Goal: Task Accomplishment & Management: Complete application form

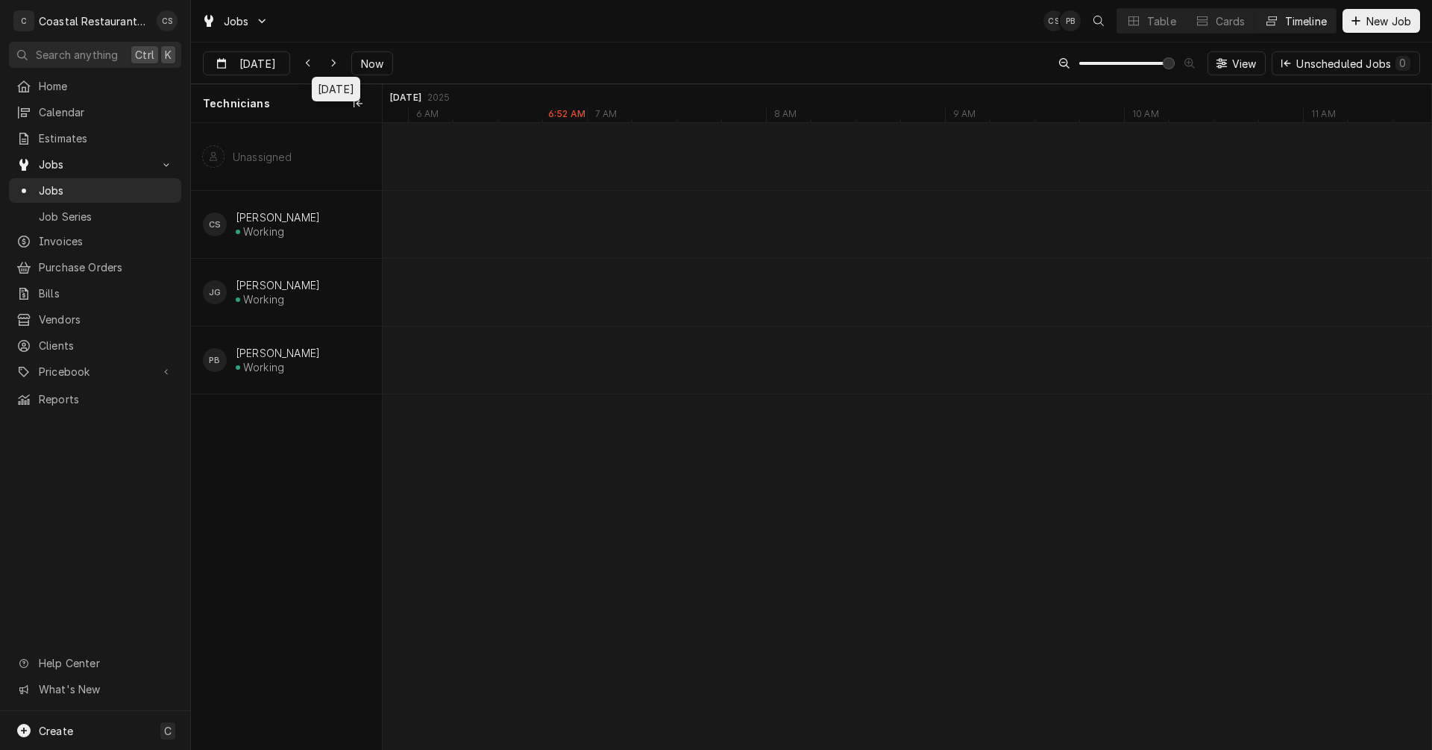
scroll to position [0, 24547]
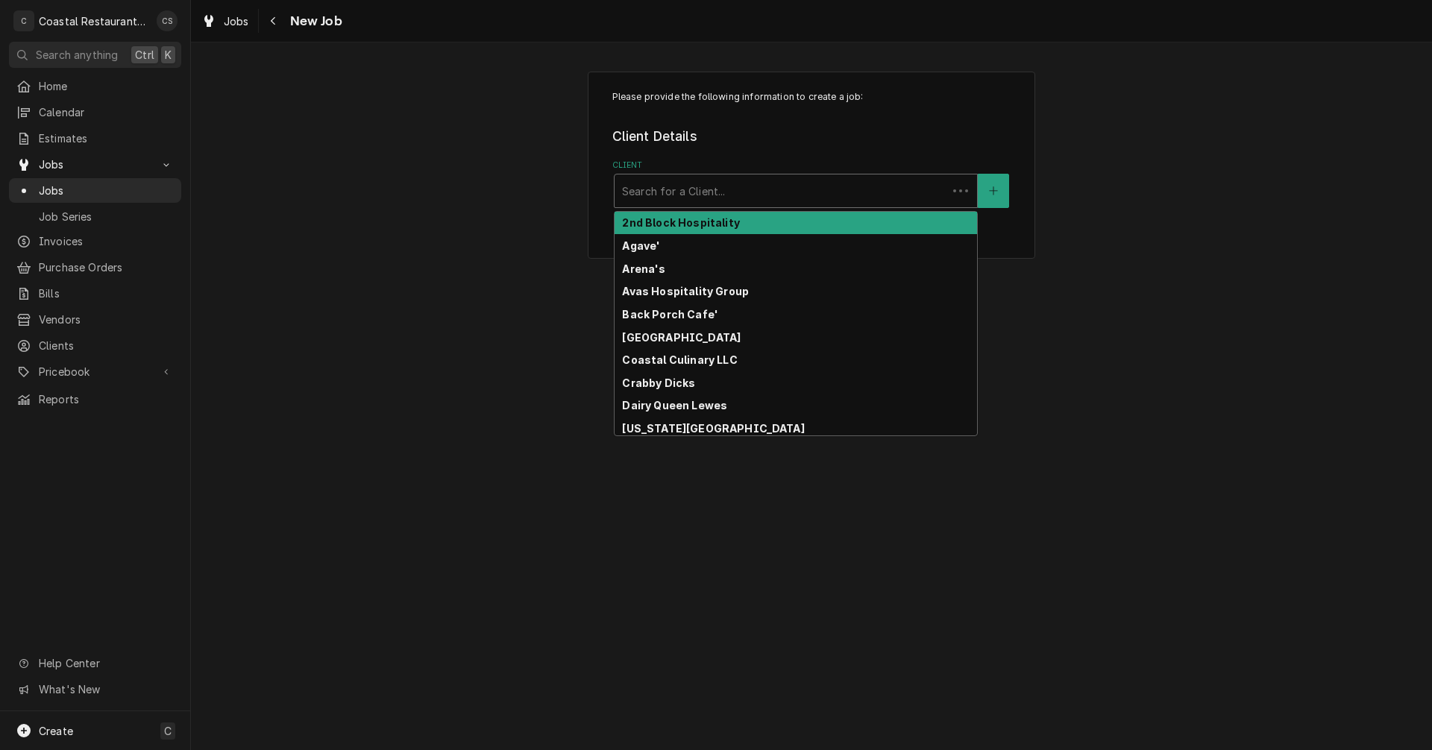
click at [739, 191] on div "Client" at bounding box center [781, 191] width 318 height 27
click at [63, 236] on span "Invoices" at bounding box center [106, 241] width 135 height 16
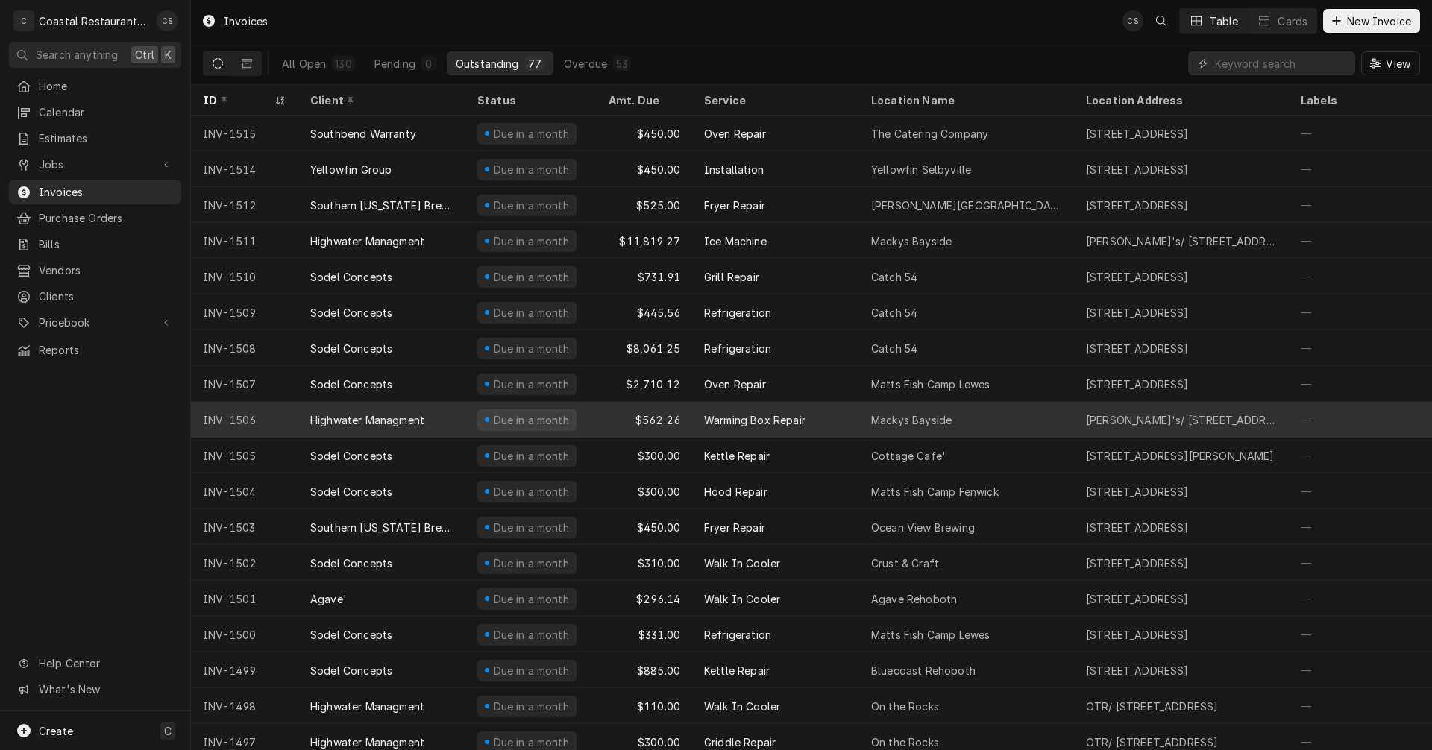
click at [377, 415] on div "Highwater Managment" at bounding box center [367, 421] width 114 height 16
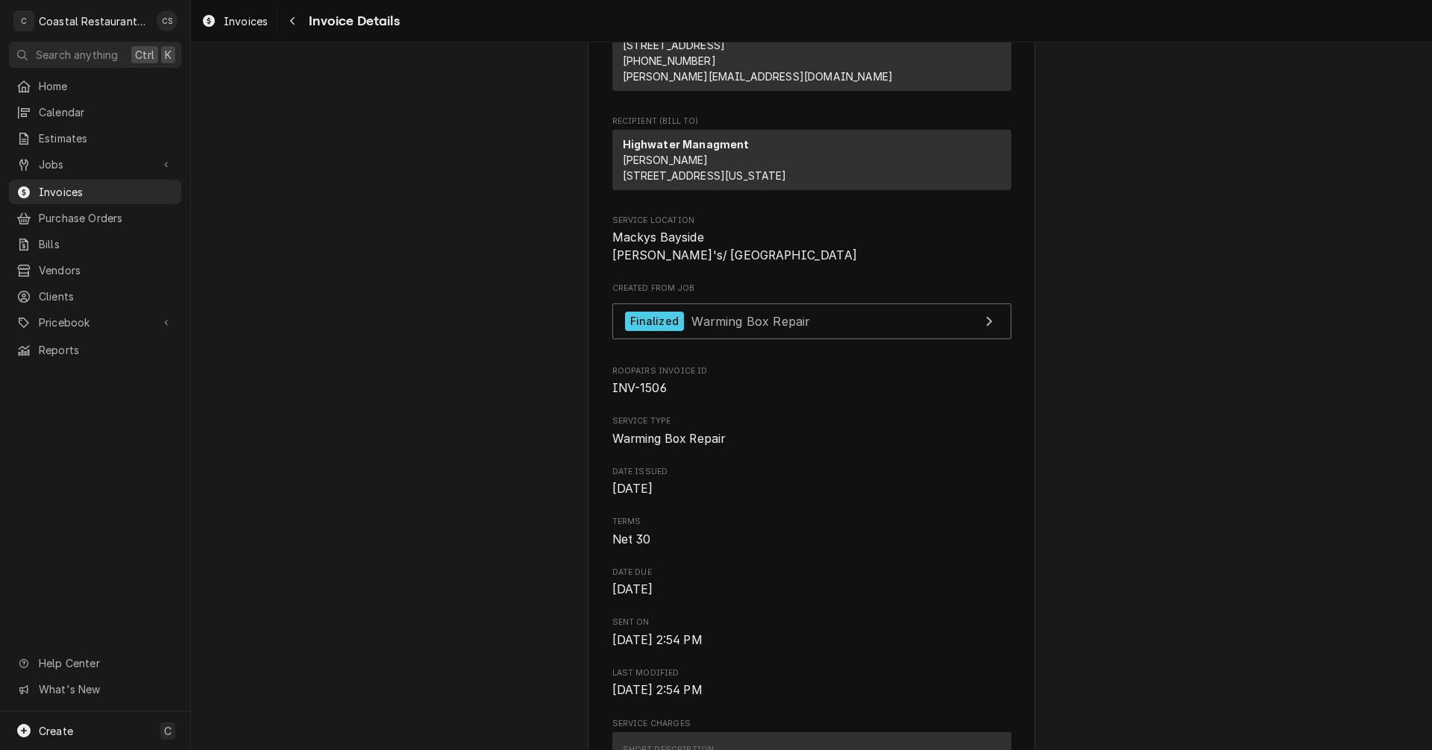
scroll to position [373, 0]
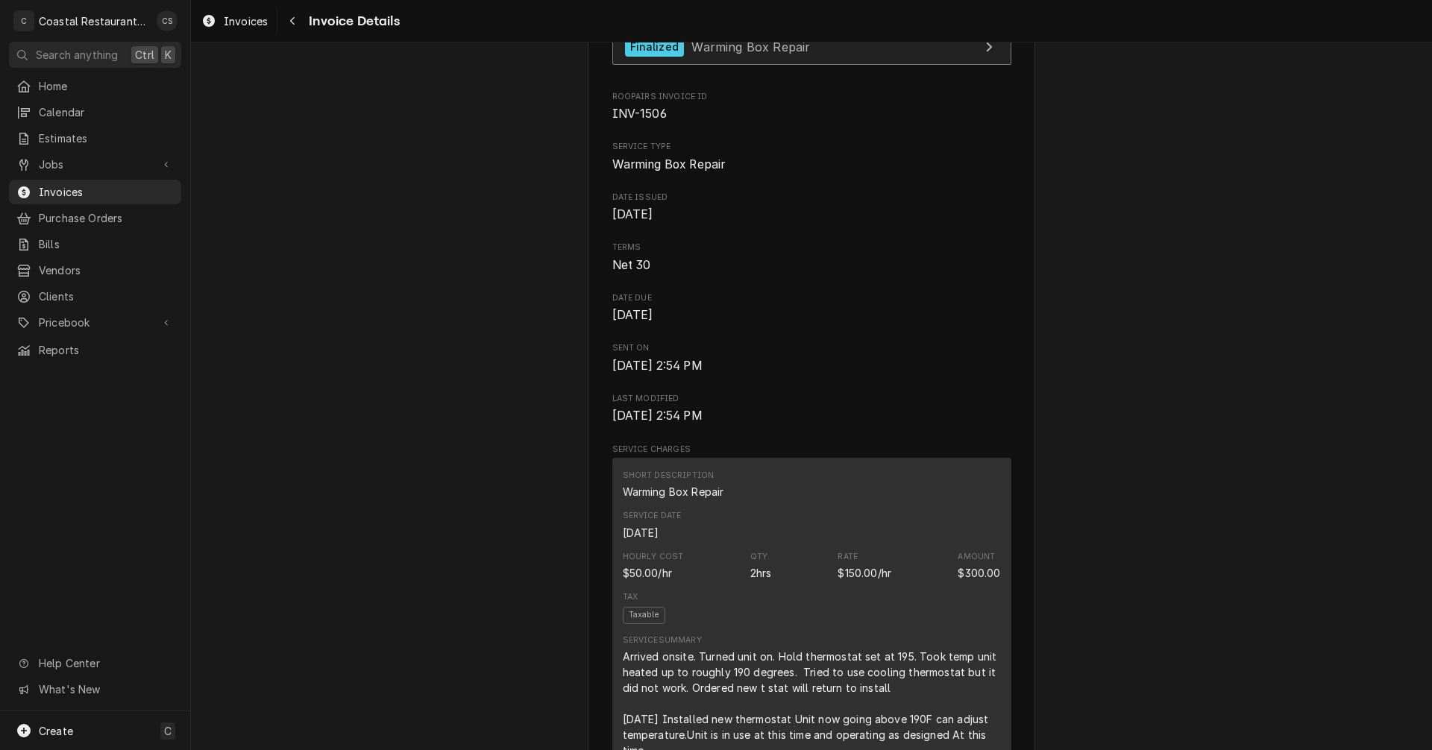
click at [727, 54] on span "Warming Box Repair" at bounding box center [751, 46] width 119 height 15
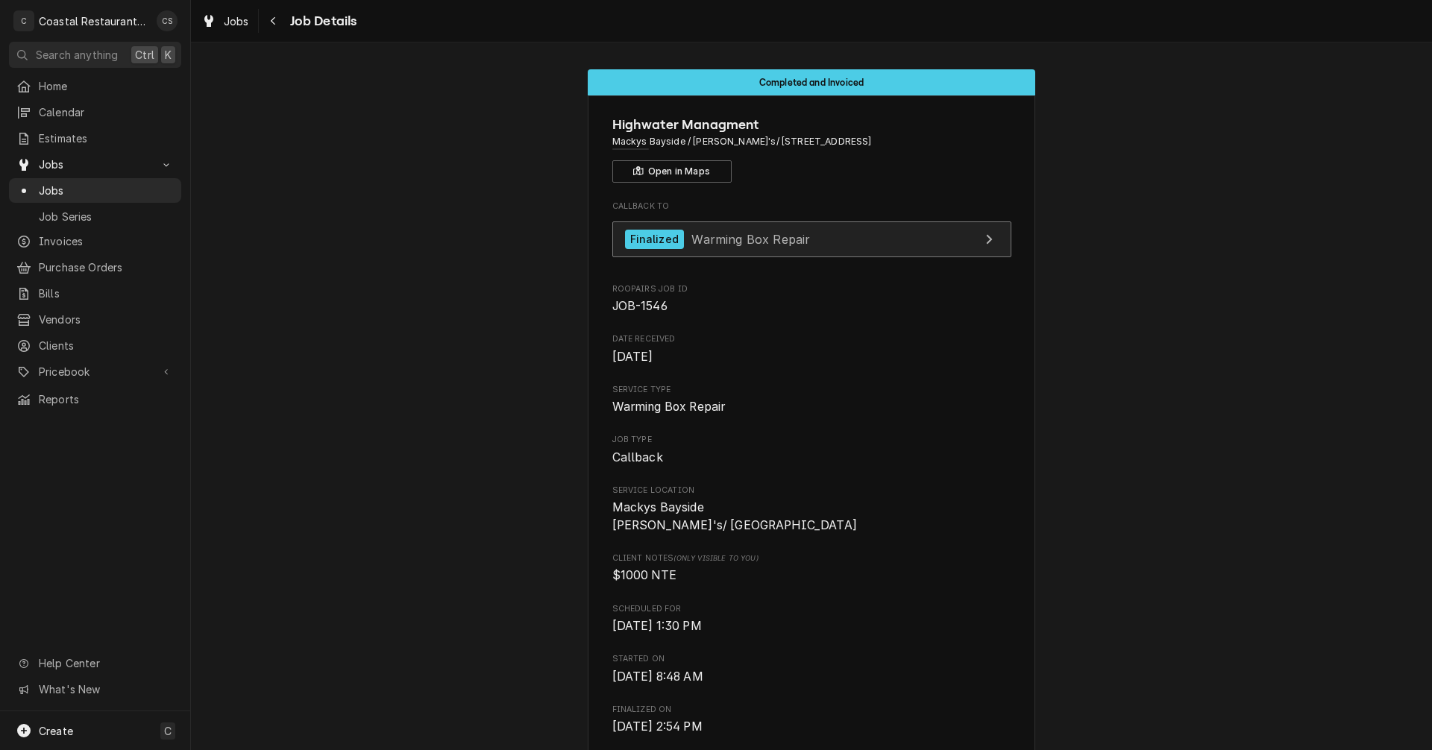
click at [776, 236] on span "Warming Box Repair" at bounding box center [751, 238] width 119 height 15
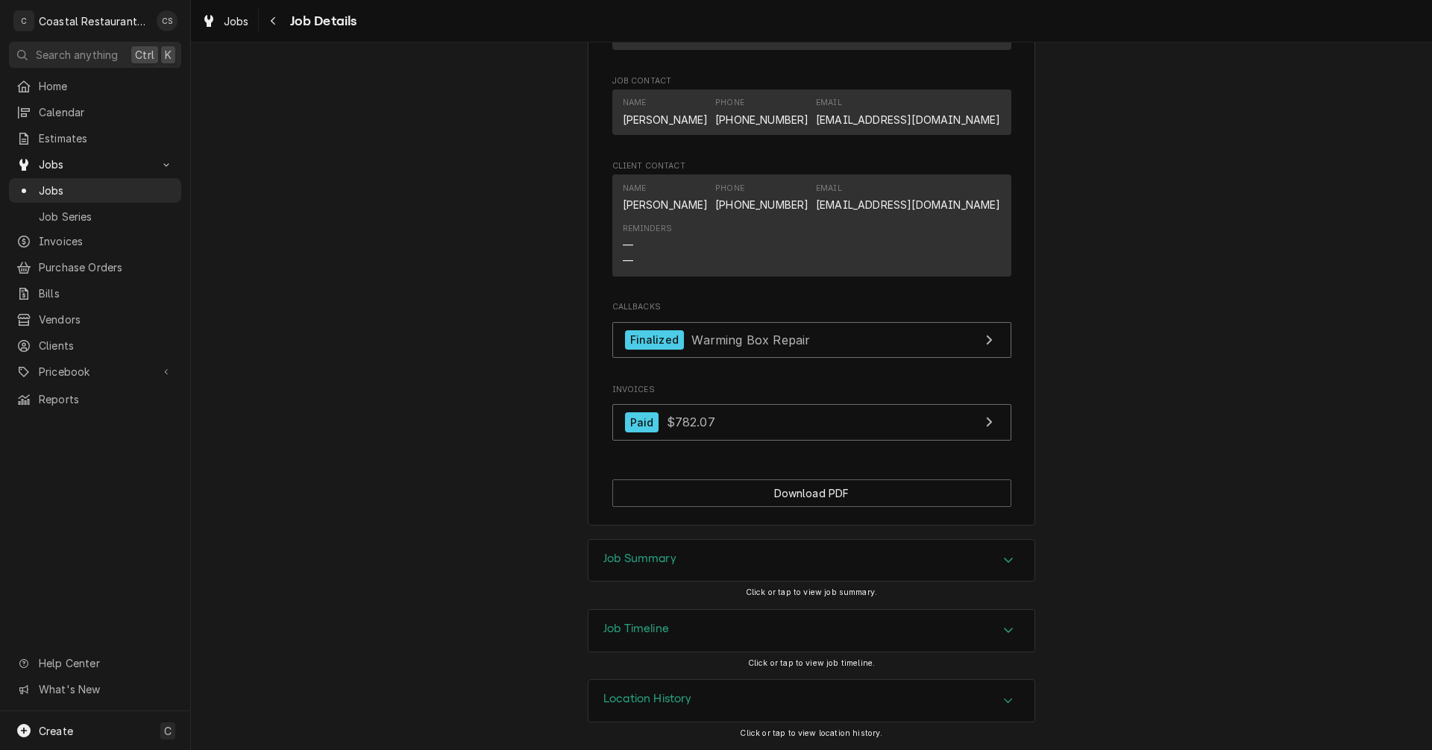
scroll to position [951, 0]
click at [736, 338] on span "Warming Box Repair" at bounding box center [751, 339] width 119 height 15
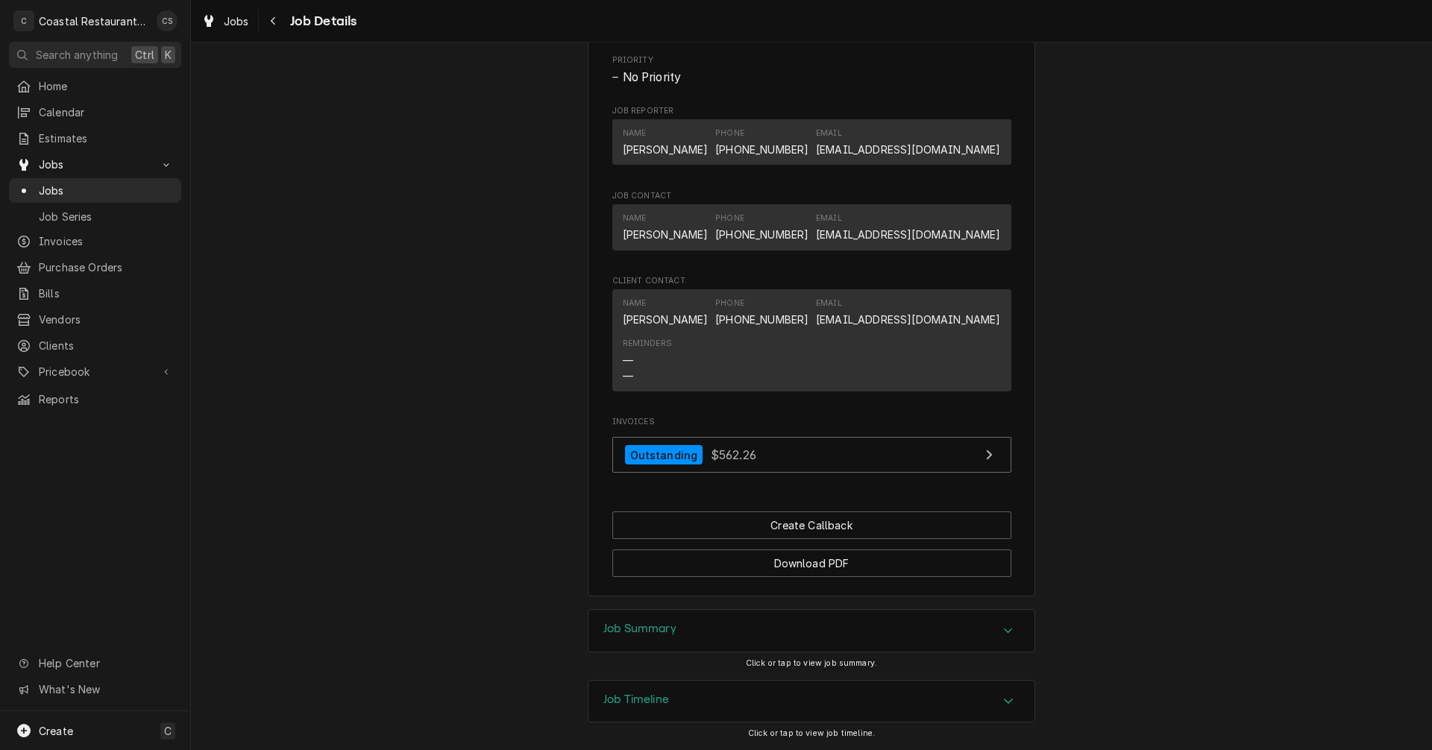
scroll to position [1007, 0]
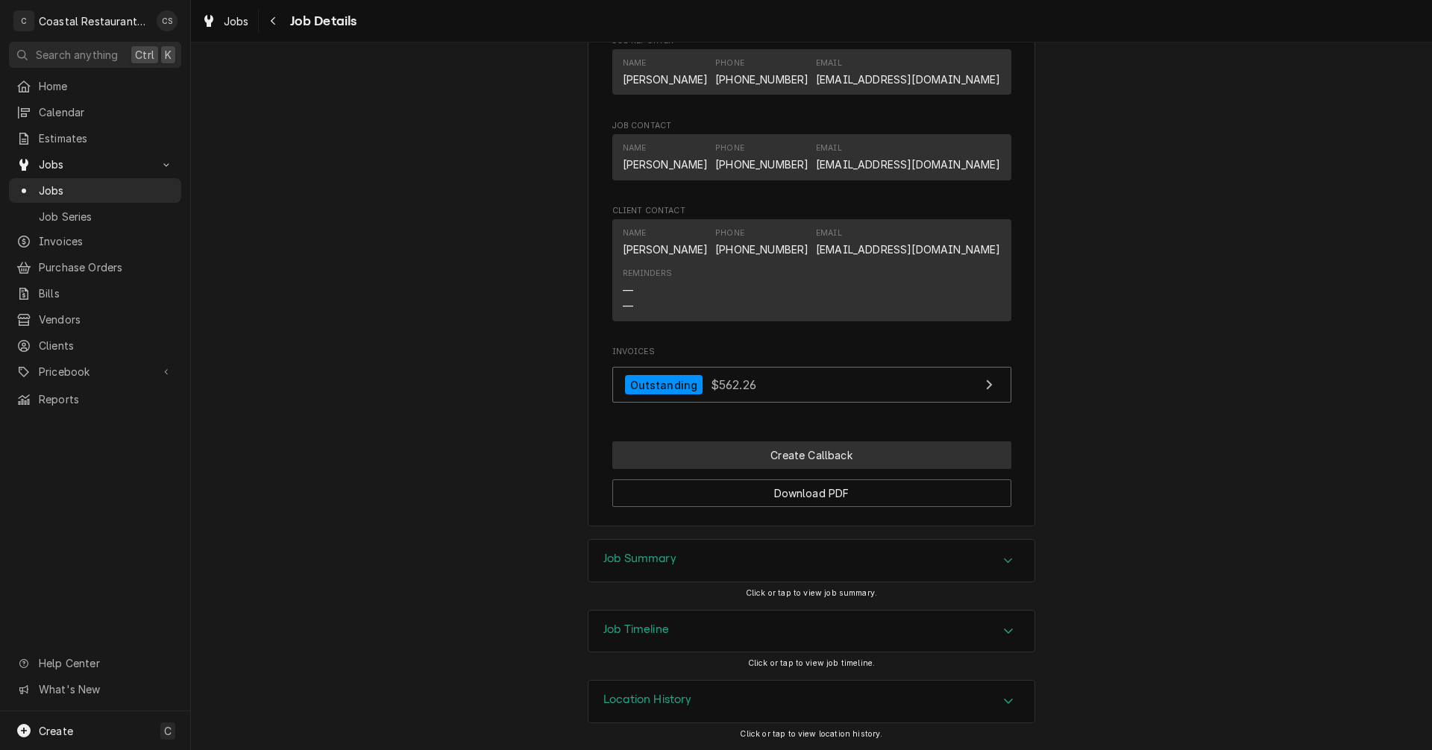
click at [800, 458] on button "Create Callback" at bounding box center [811, 456] width 399 height 28
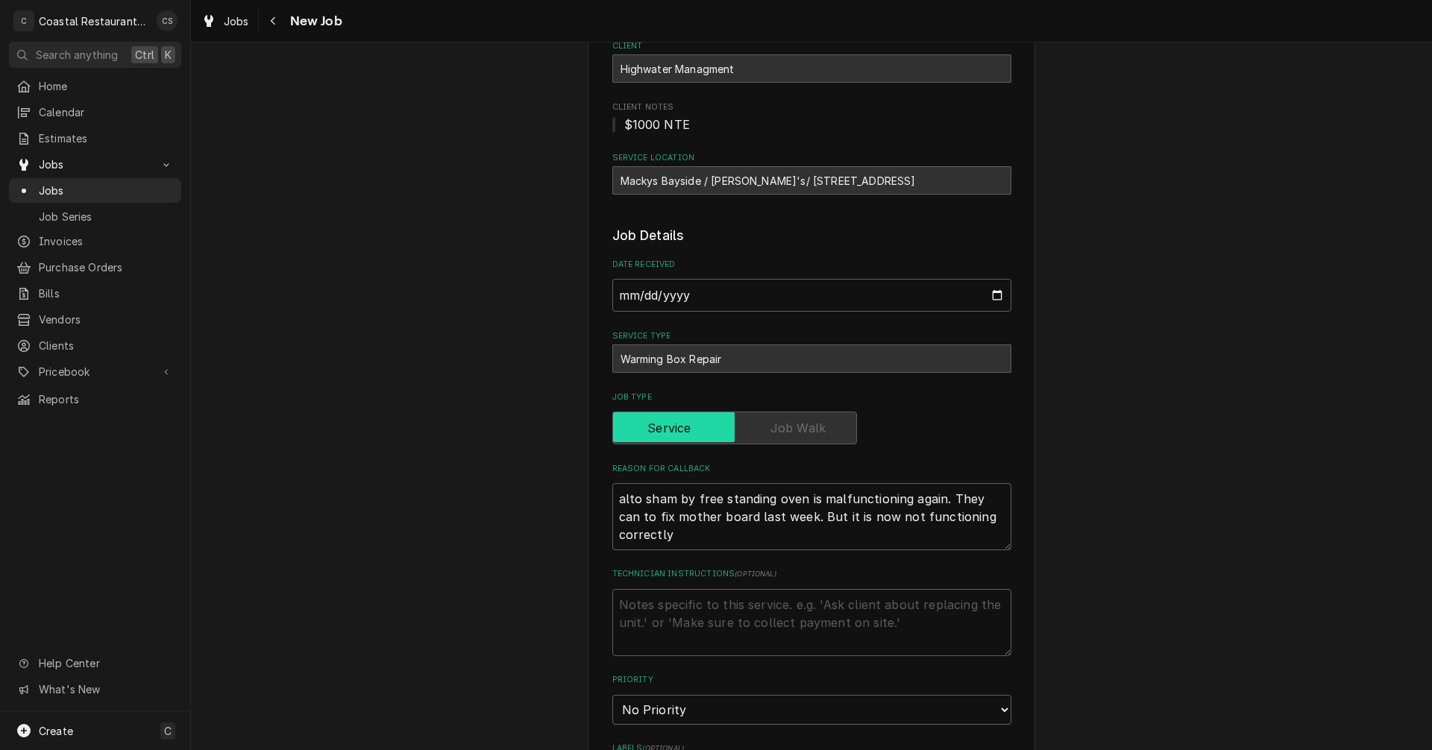
scroll to position [373, 0]
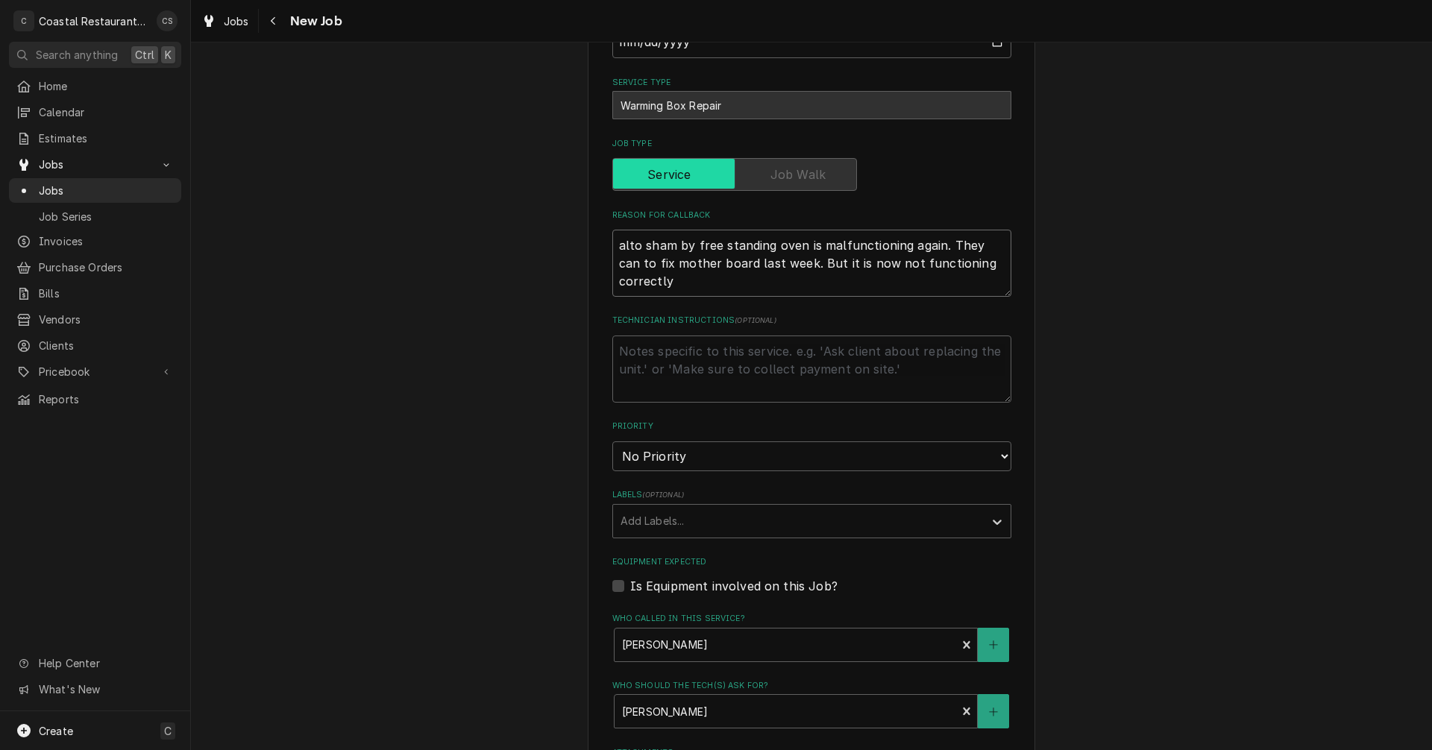
click at [700, 282] on textarea "alto sham by free standing oven is malfunctioning again. They can to fix mother…" at bounding box center [811, 263] width 399 height 67
type textarea "x"
type textarea "alto sham by free standing oven is malfunctioning again. They can to fix mother…"
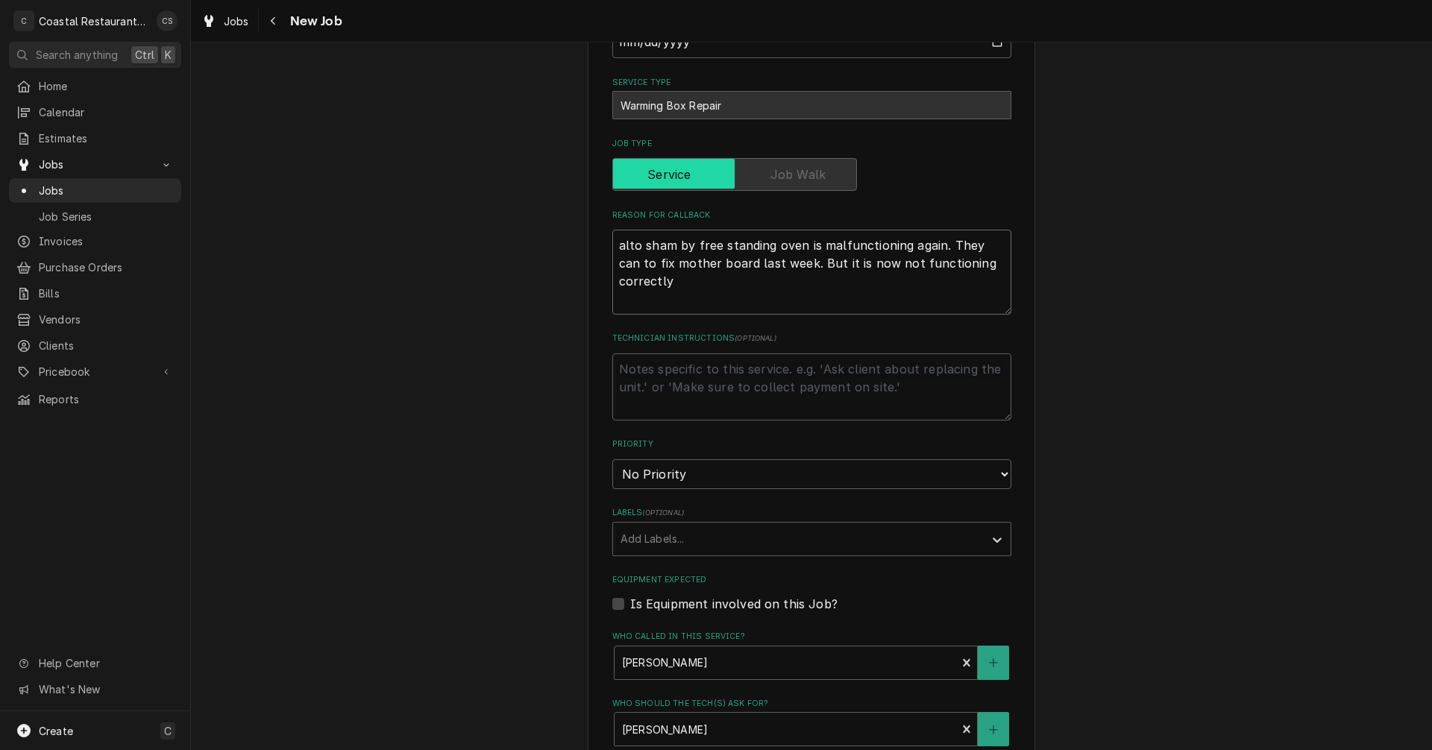
type textarea "x"
type textarea "alto sham by free standing oven is malfunctioning again. They can to fix mother…"
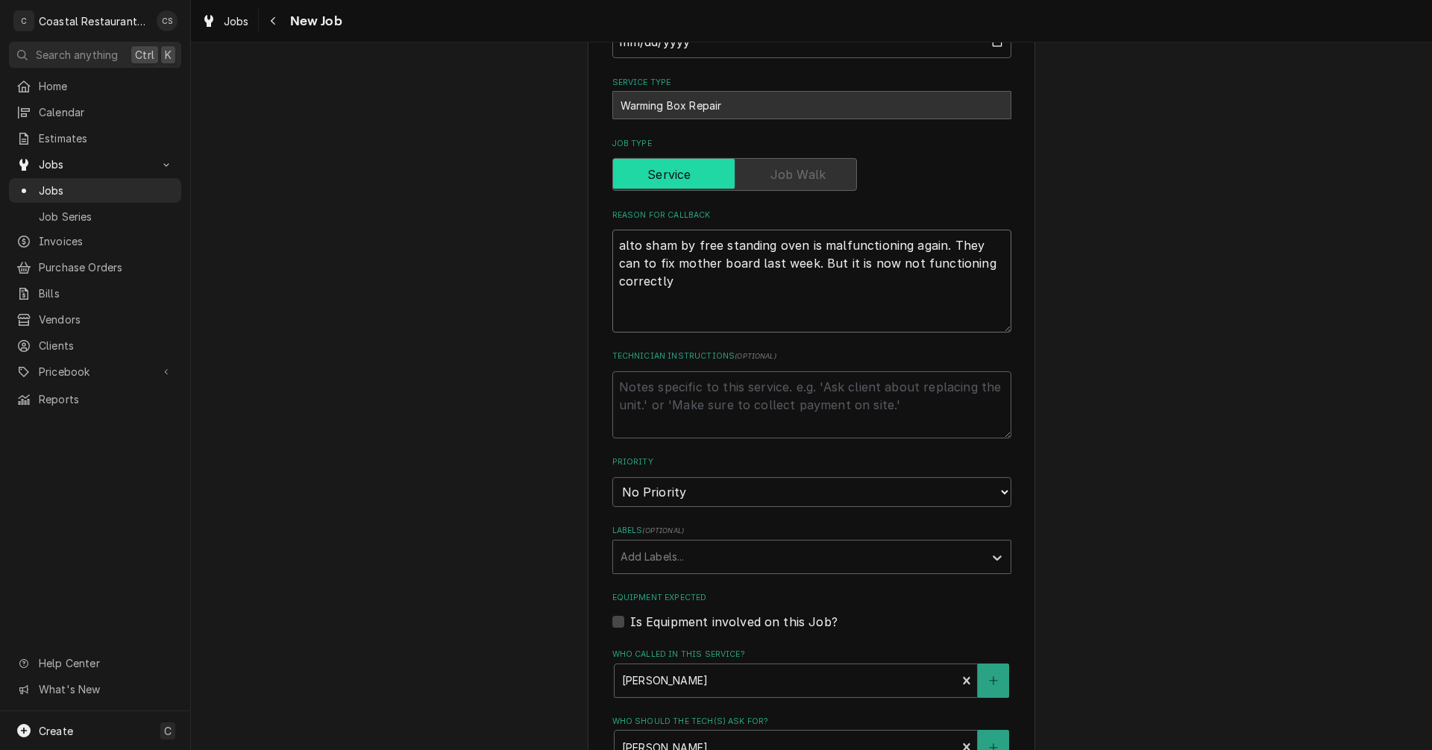
type textarea "x"
type textarea "alto sham by free standing oven is malfunctioning again. They can to fix mother…"
click at [626, 304] on textarea "alto sham by free standing oven is malfunctioning again. They can to fix mother…" at bounding box center [811, 281] width 399 height 103
type textarea "x"
type textarea "alto sham by free standing oven is malfunctioning again. They can to fix mother…"
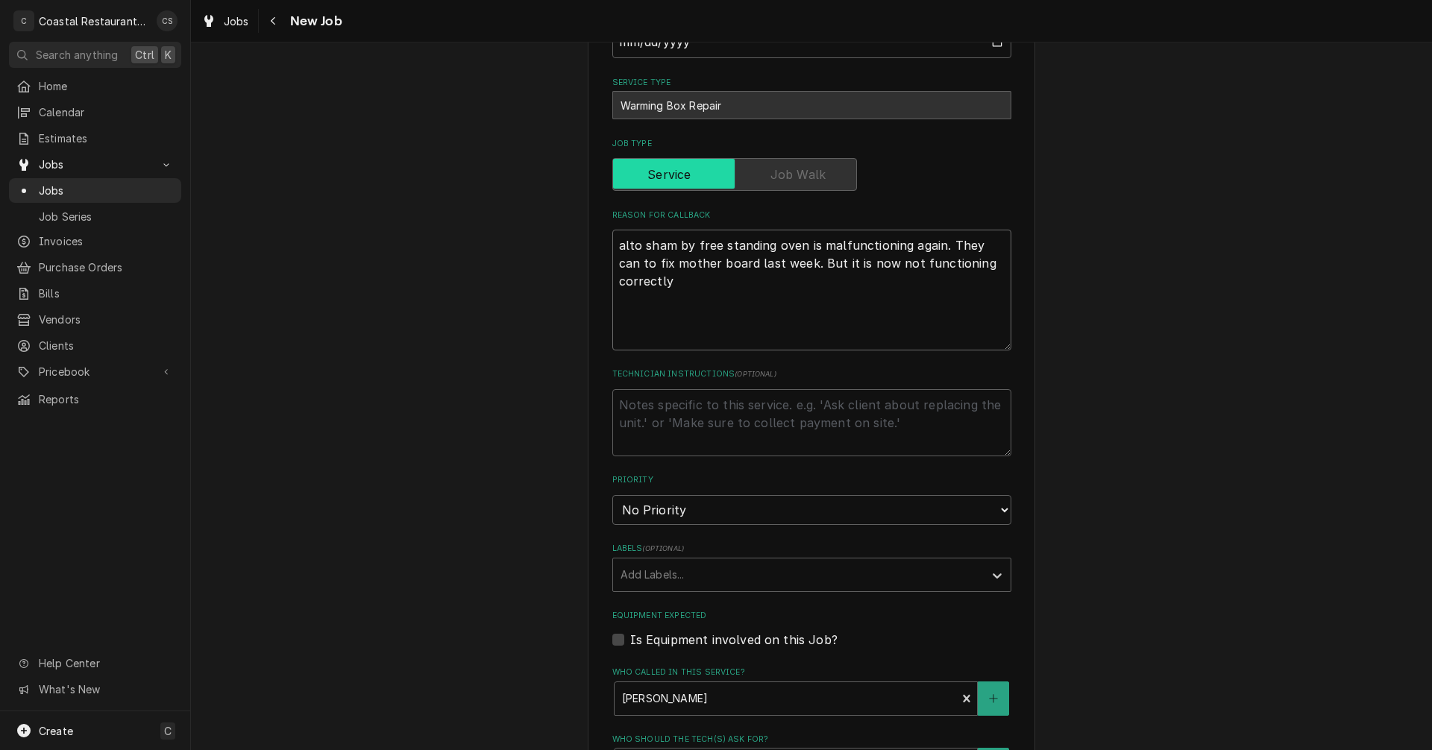
paste textarea "alto sham beside free standing oven is still not working properly. Technician c…"
type textarea "x"
type textarea "alto sham by free standing oven is malfunctioning again. They can to fix mother…"
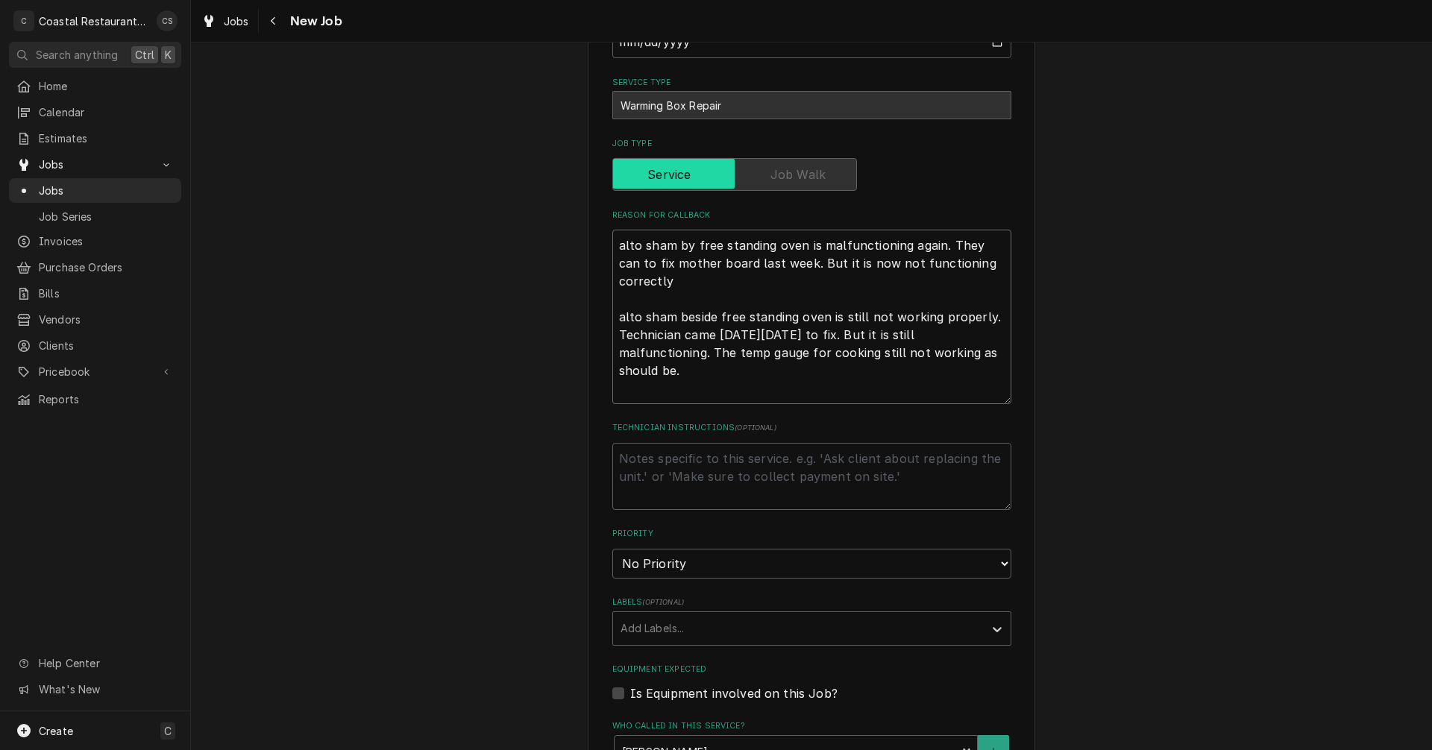
type textarea "x"
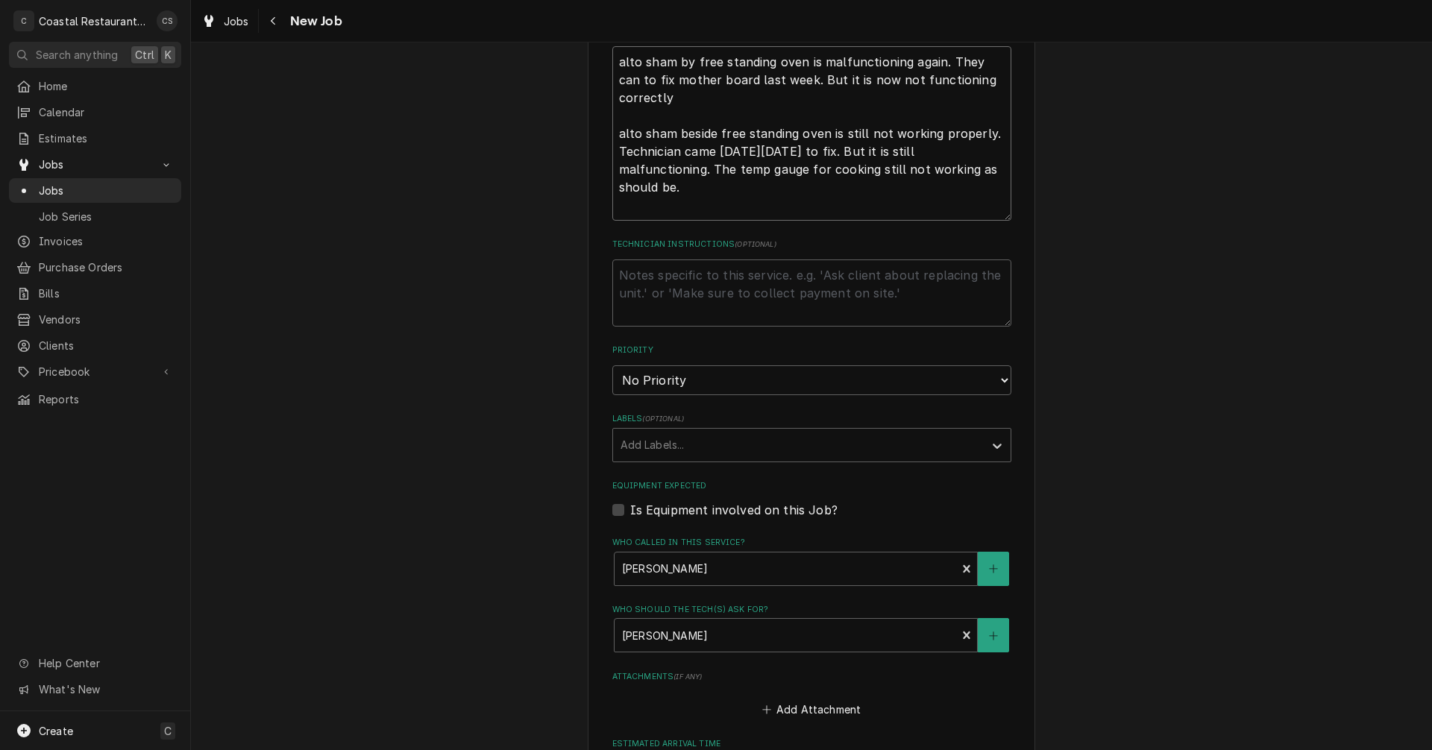
scroll to position [597, 0]
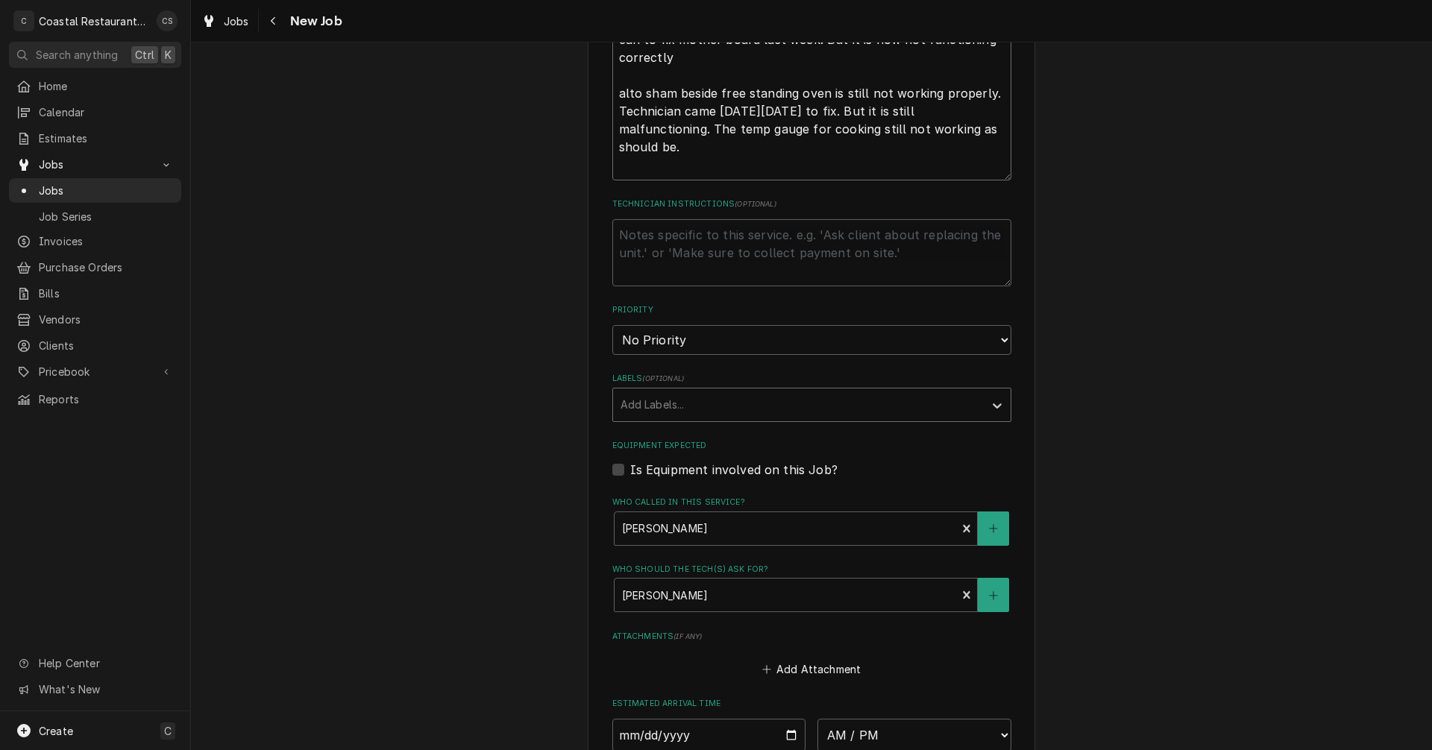
type textarea "alto sham by free standing oven is malfunctioning again. They can to fix mother…"
click at [687, 410] on div "Labels" at bounding box center [799, 405] width 356 height 27
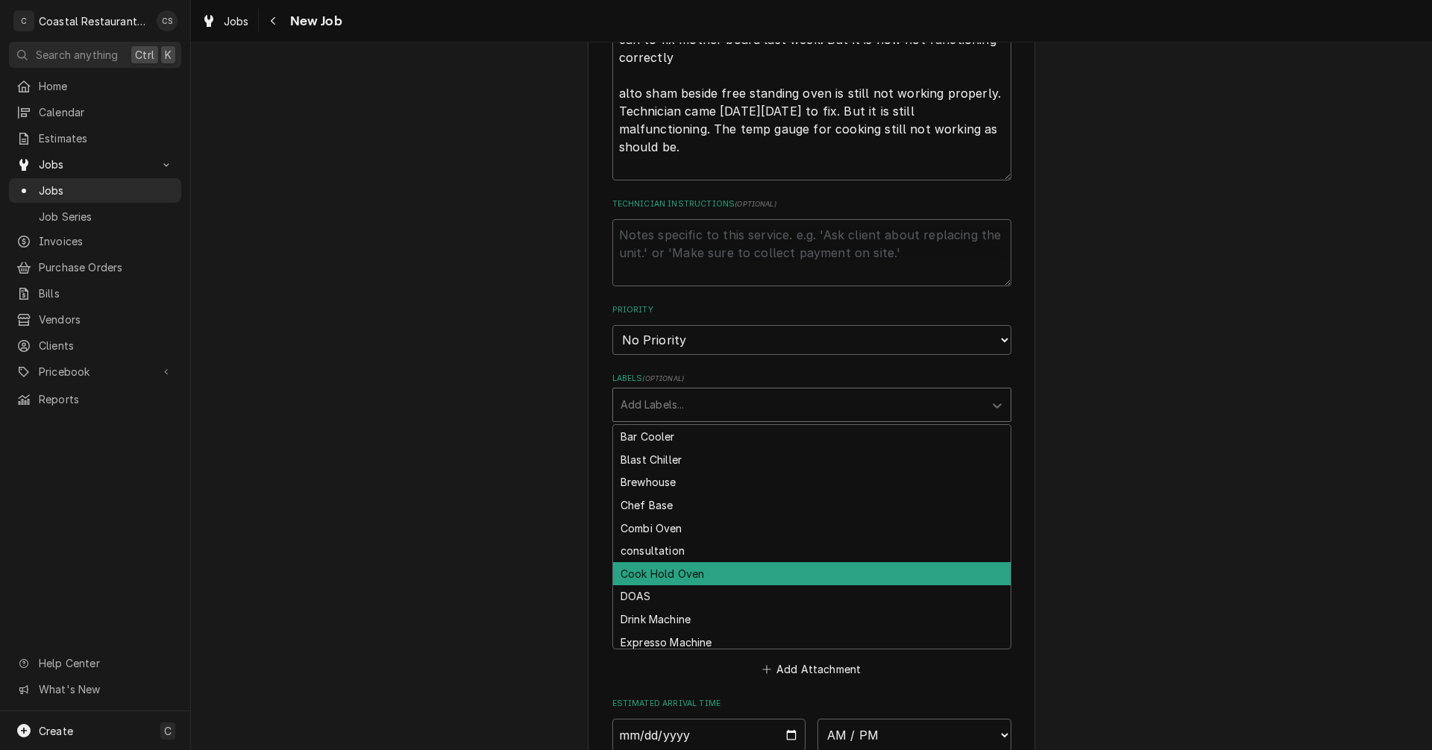
click at [692, 571] on div "Cook Hold Oven" at bounding box center [812, 573] width 398 height 23
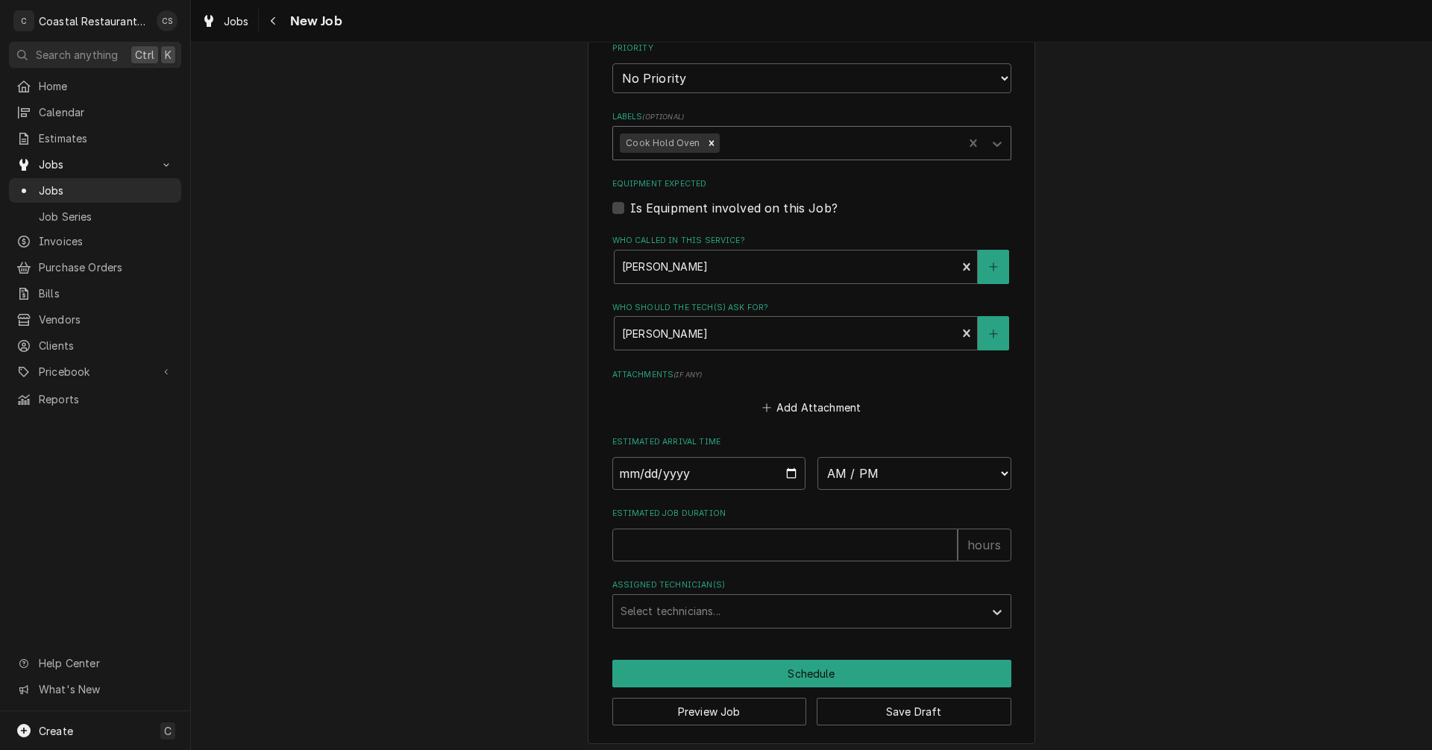
scroll to position [866, 0]
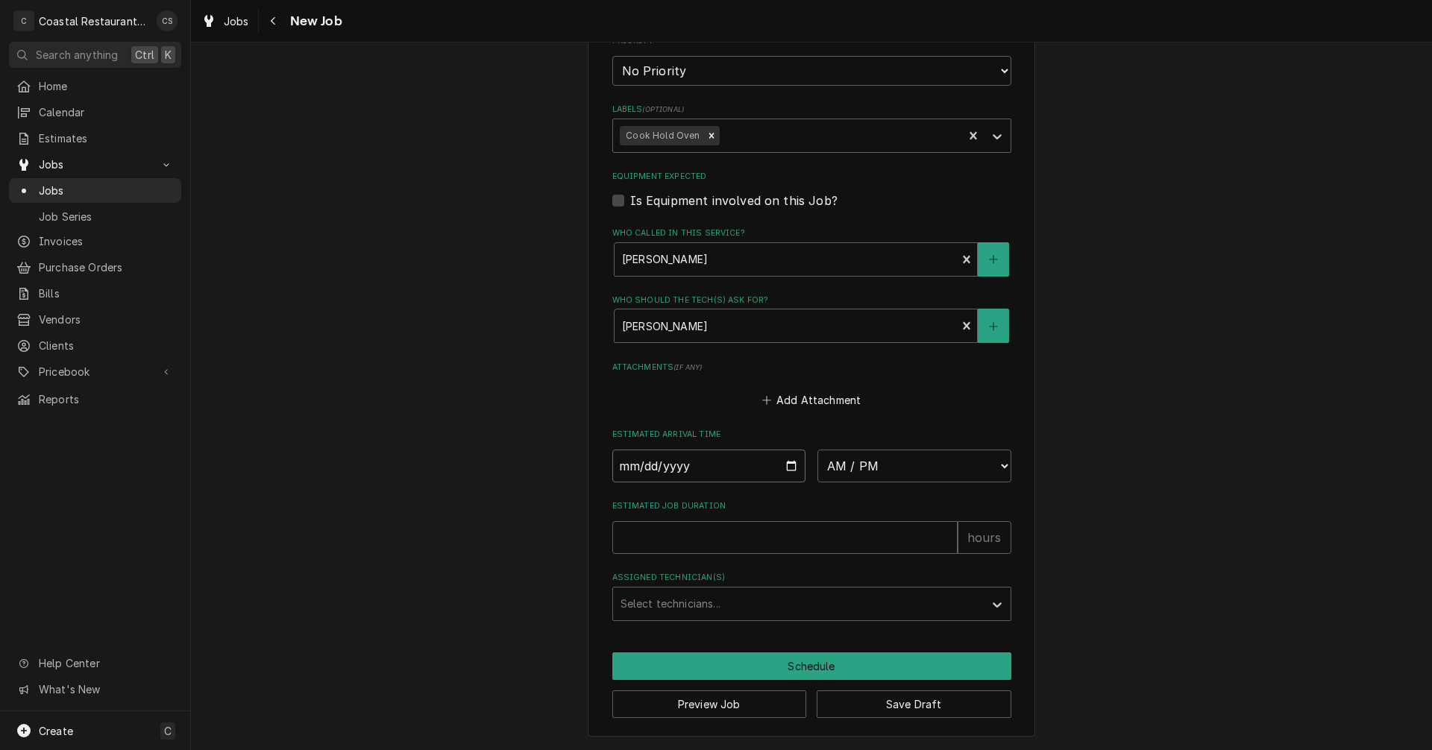
click at [786, 474] on input "Date" at bounding box center [709, 466] width 194 height 33
click at [786, 468] on input "Date" at bounding box center [709, 466] width 194 height 33
type textarea "x"
type input "2025-08-22"
click at [844, 468] on select "AM / PM 6:00 AM 6:15 AM 6:30 AM 6:45 AM 7:00 AM 7:15 AM 7:30 AM 7:45 AM 8:00 AM…" at bounding box center [915, 466] width 194 height 33
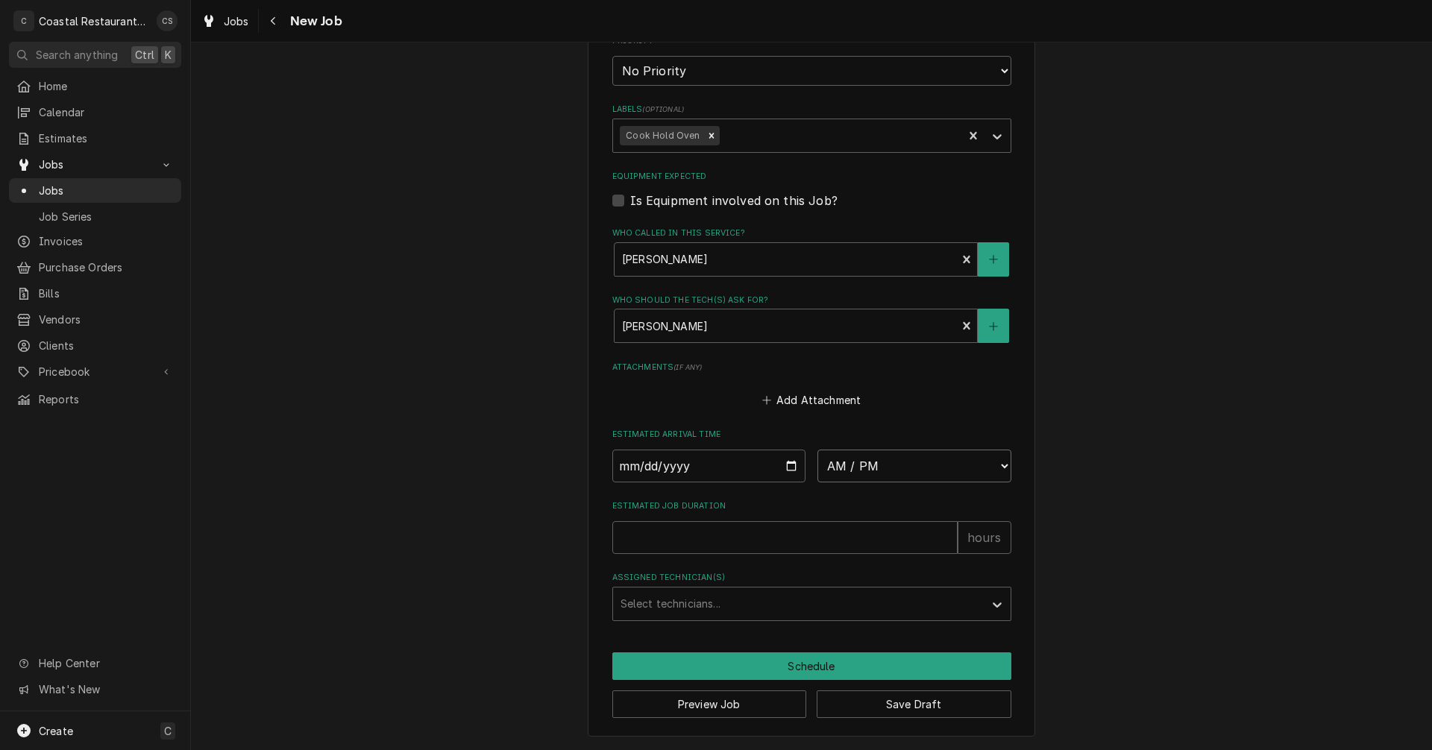
type textarea "x"
select select "10:00:00"
click at [818, 450] on select "AM / PM 6:00 AM 6:15 AM 6:30 AM 6:45 AM 7:00 AM 7:15 AM 7:30 AM 7:45 AM 8:00 AM…" at bounding box center [915, 466] width 194 height 33
click at [760, 547] on input "Estimated Job Duration" at bounding box center [784, 537] width 345 height 33
type textarea "x"
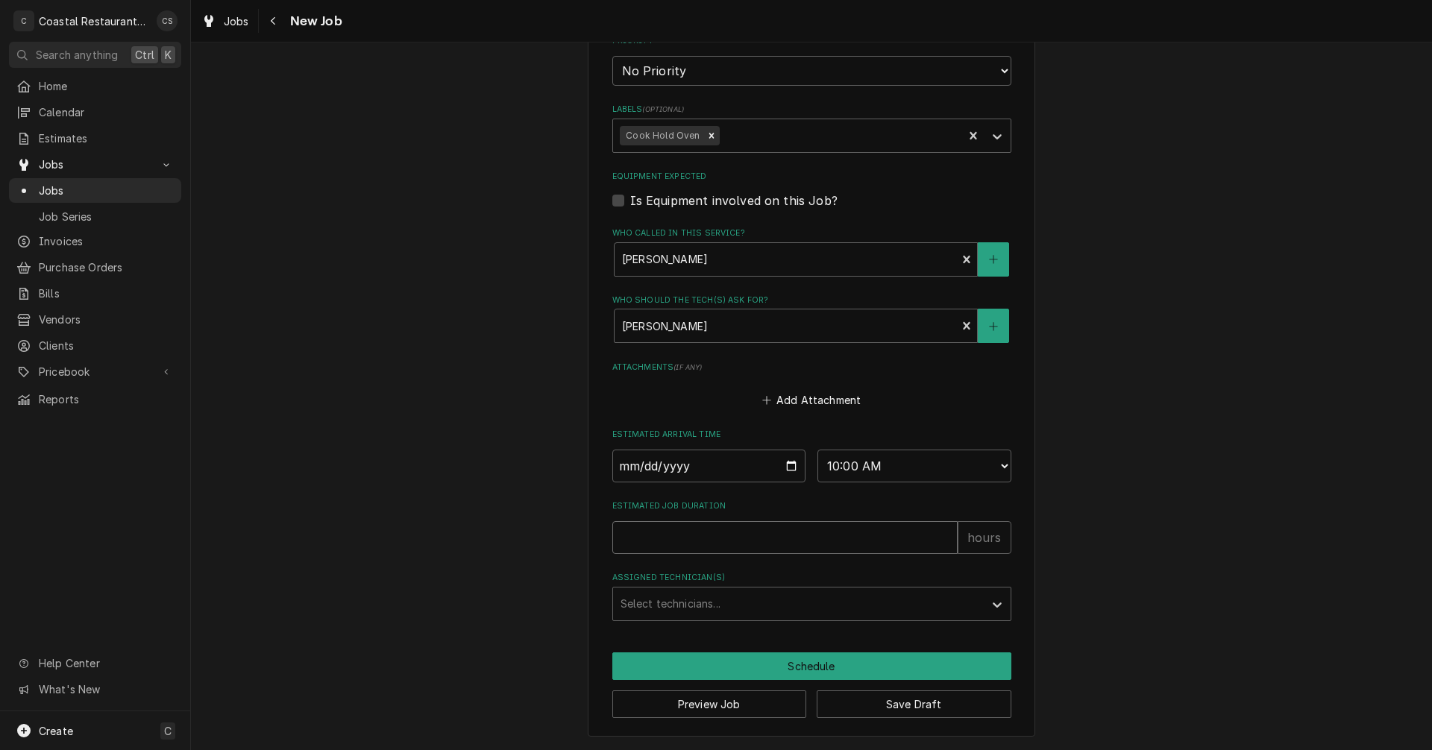
type input "1"
type textarea "x"
type input "1"
click at [694, 610] on div "Assigned Technician(s)" at bounding box center [799, 604] width 356 height 27
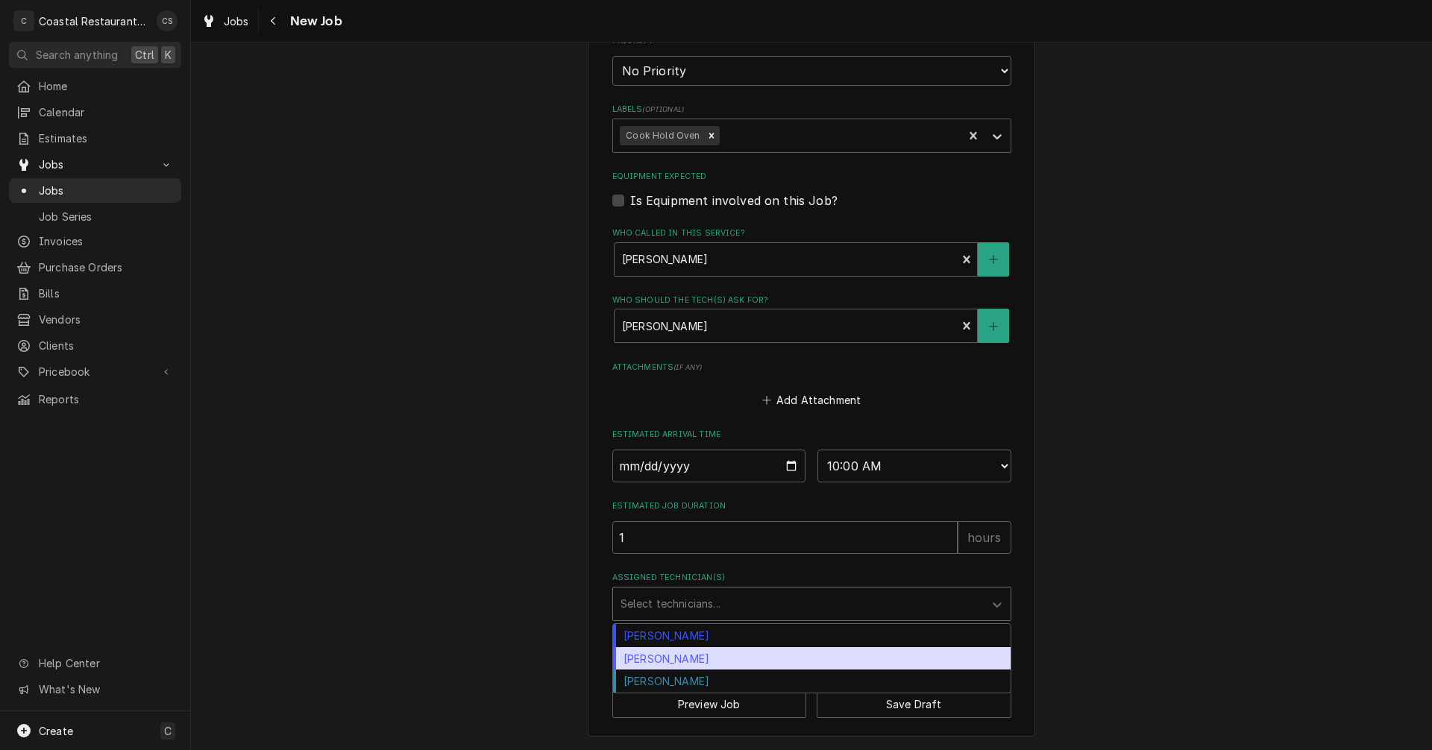
click at [678, 663] on div "[PERSON_NAME]" at bounding box center [812, 659] width 398 height 23
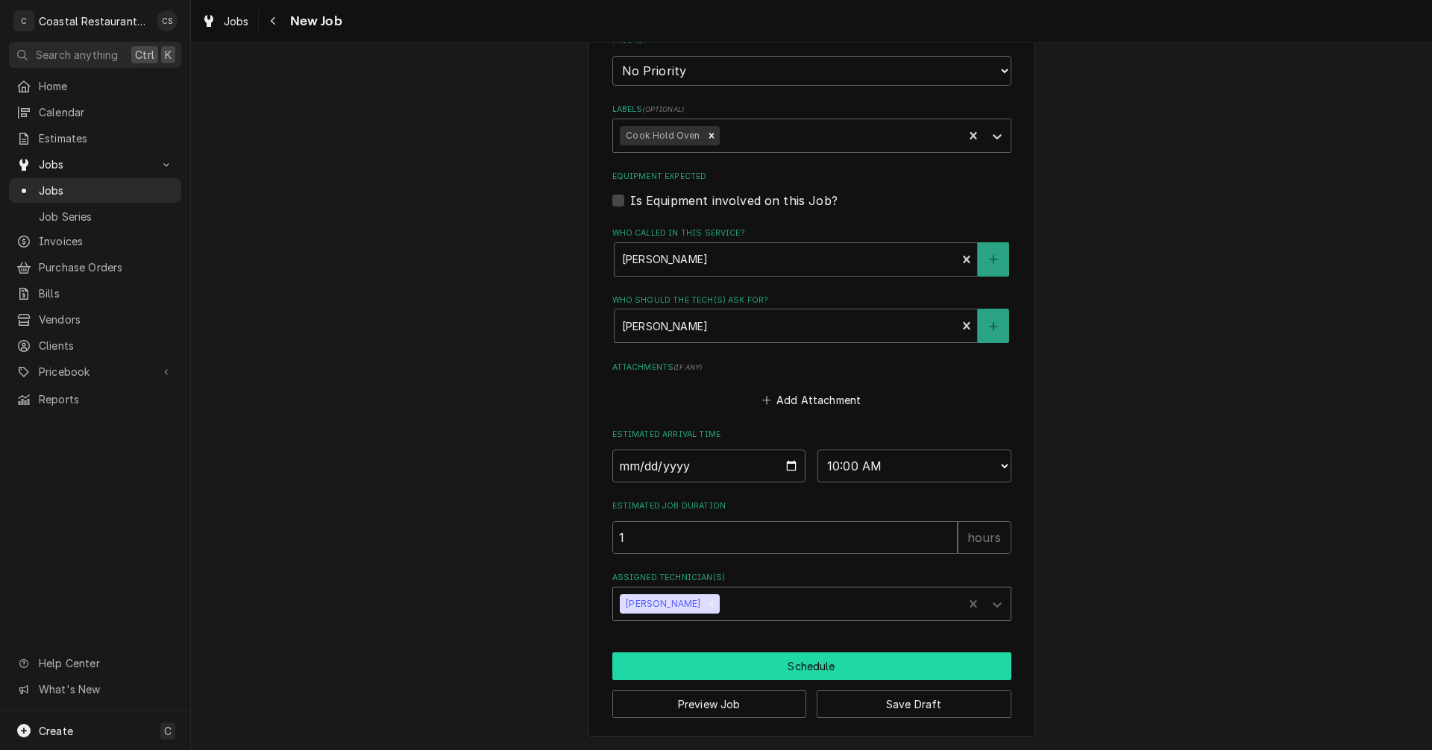
click at [710, 669] on button "Schedule" at bounding box center [811, 667] width 399 height 28
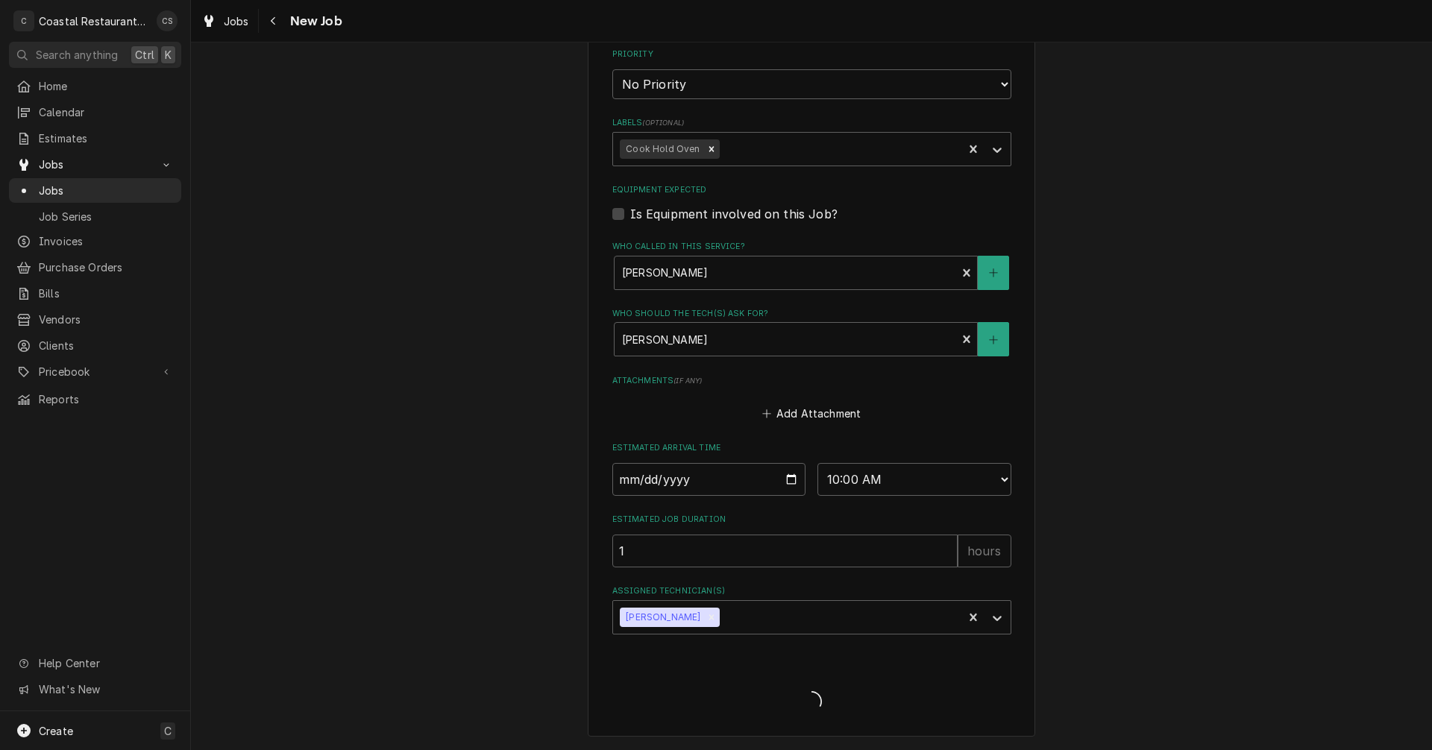
scroll to position [853, 0]
type textarea "x"
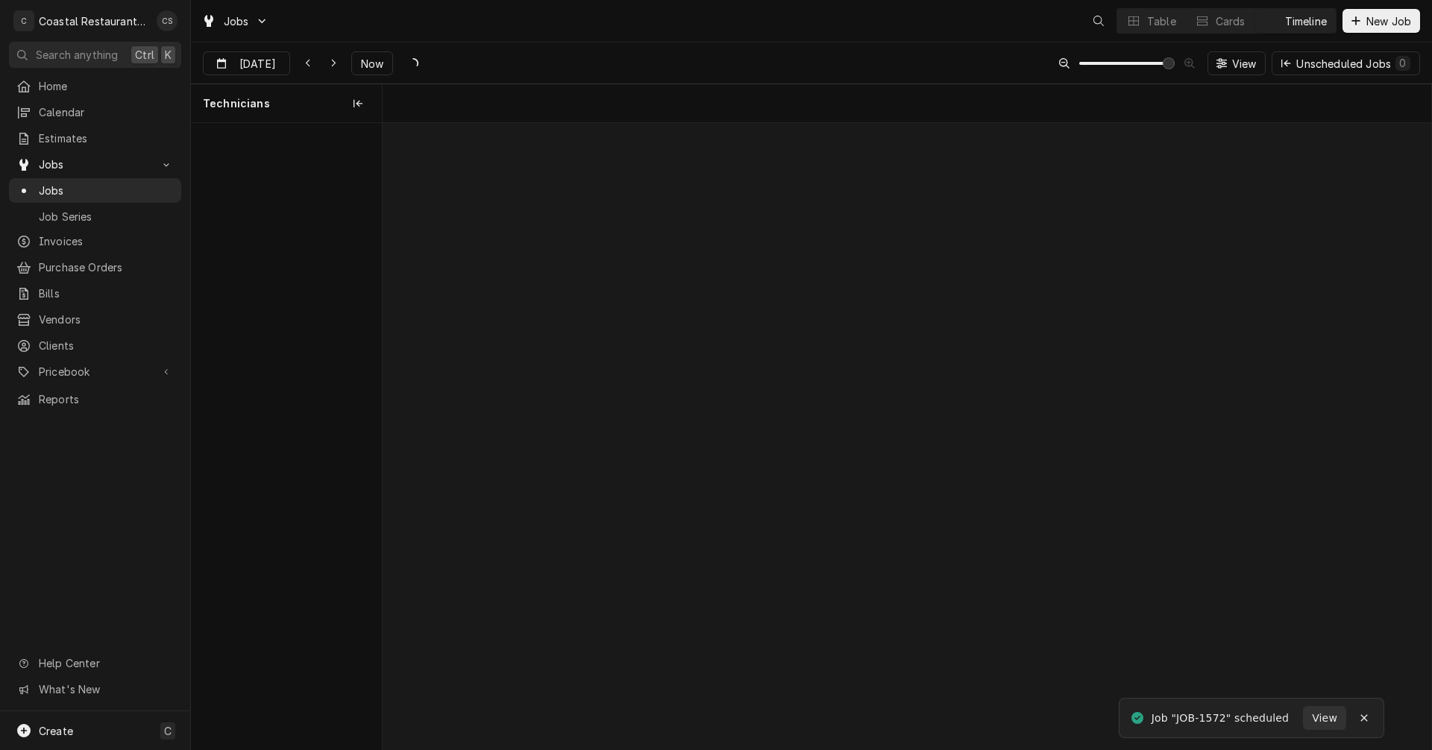
scroll to position [0, 20788]
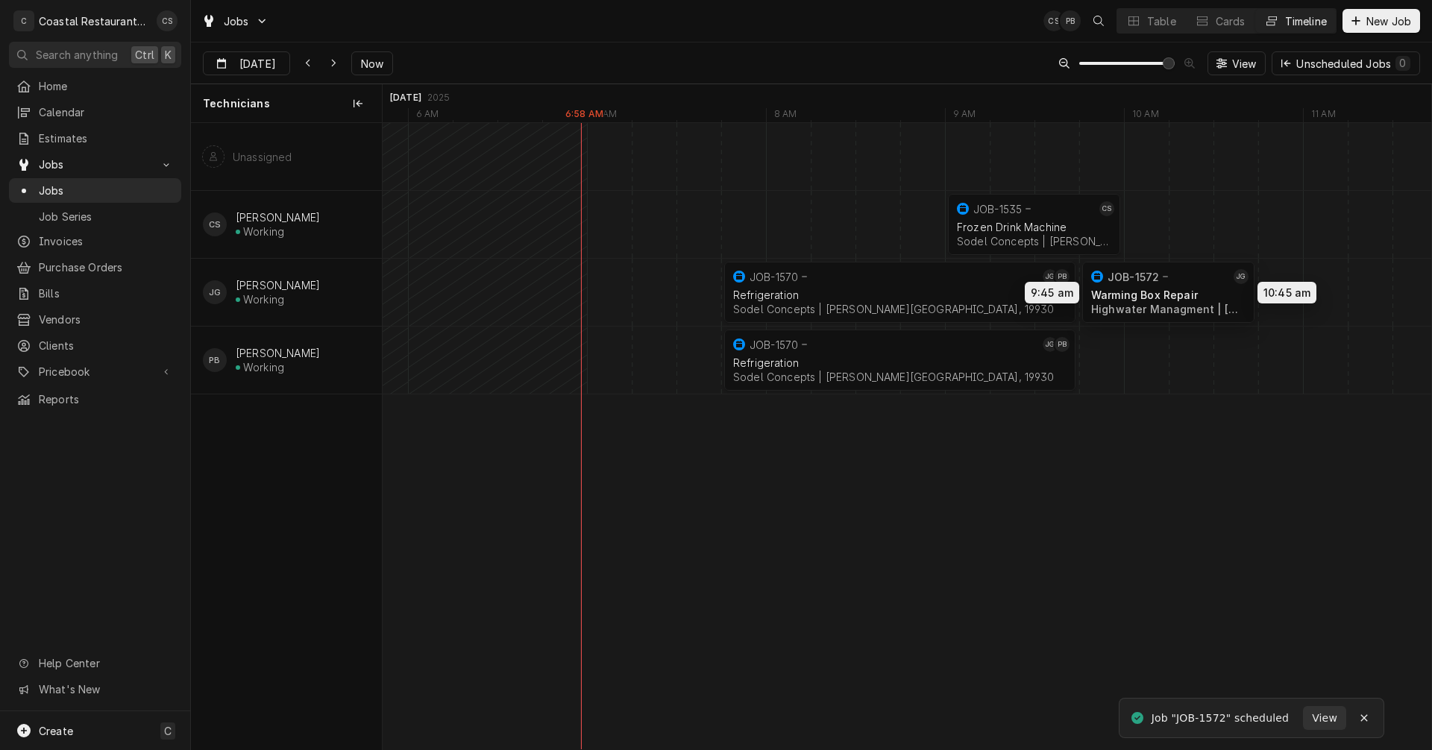
drag, startPoint x: 1218, startPoint y: 288, endPoint x: 1191, endPoint y: 288, distance: 26.9
click at [1191, 288] on div "9:00 AM 10:00 AM JOB-1535 CS Frozen Drink Machine Sodel Concepts | [PERSON_NAME…" at bounding box center [907, 436] width 1049 height 627
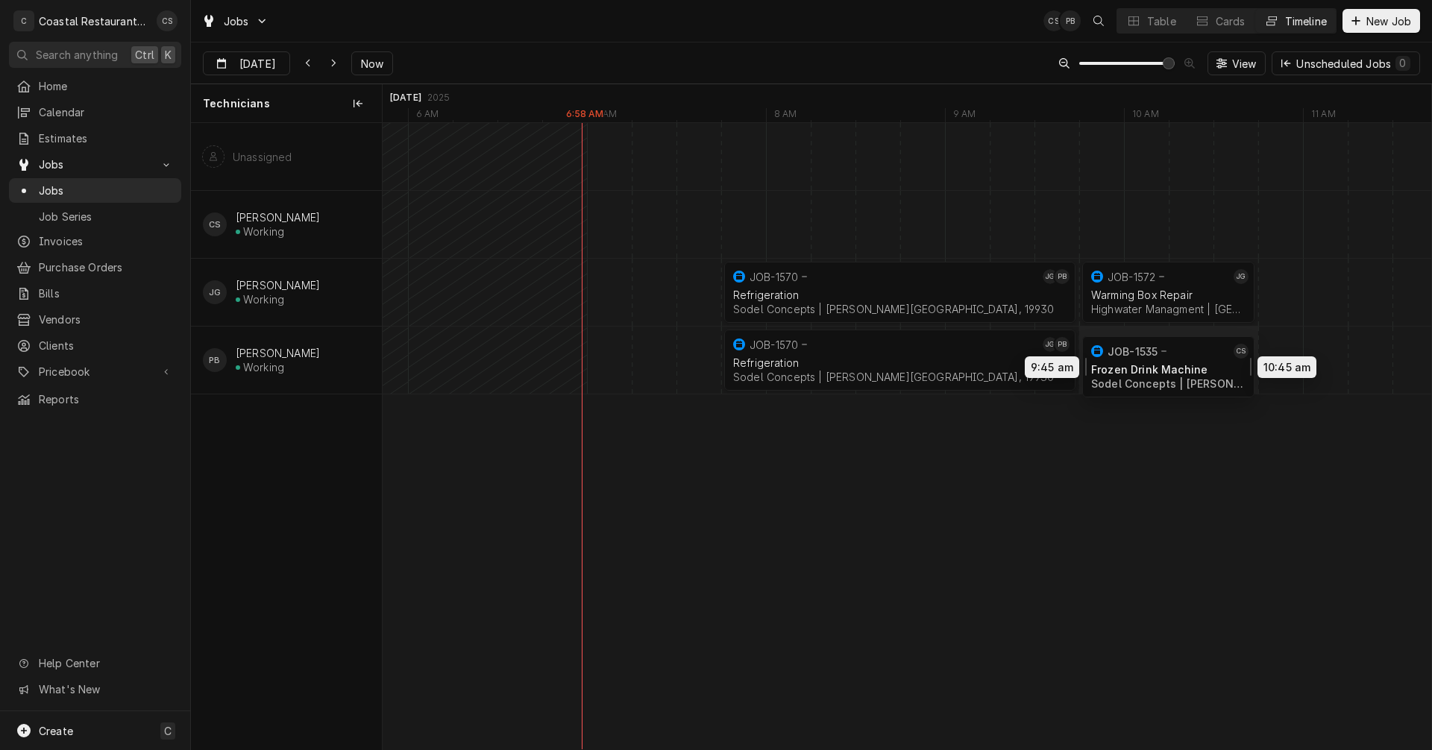
drag, startPoint x: 1015, startPoint y: 215, endPoint x: 1158, endPoint y: 354, distance: 198.9
click at [1158, 354] on div "9:45 AM 10:45 AM JOB-1535 CS Frozen Drink Machine Sodel Concepts | [PERSON_NAME…" at bounding box center [907, 436] width 1049 height 627
